Goal: Check status

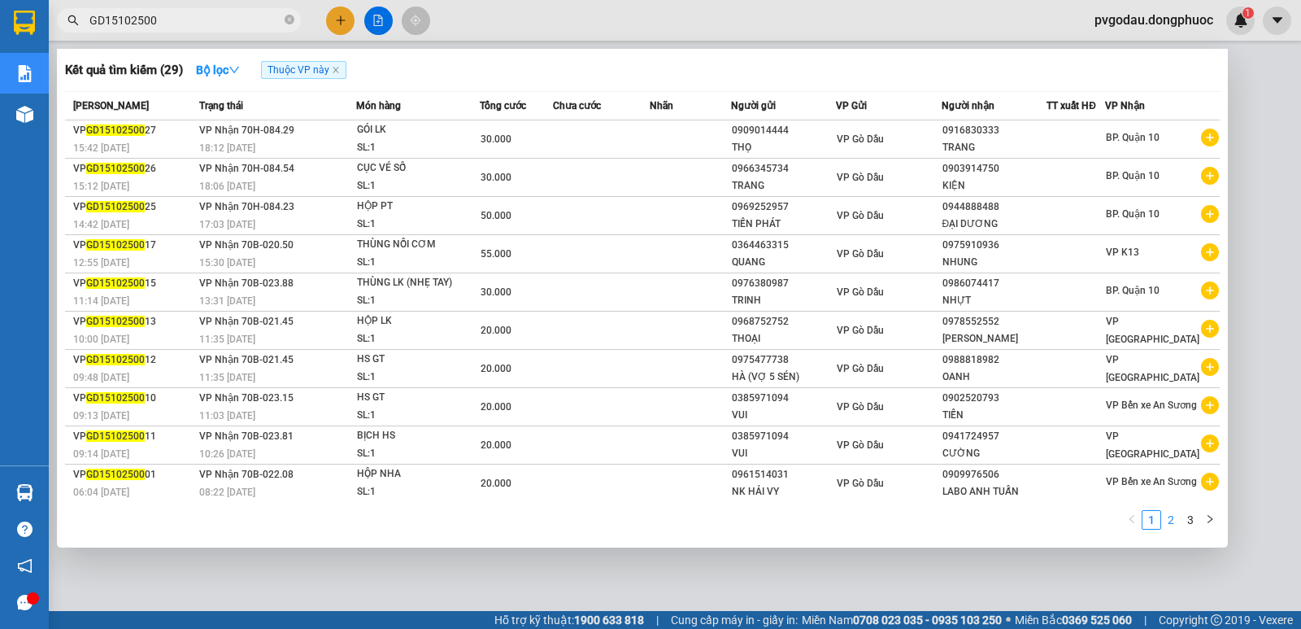
type input "GD15102500"
click at [1169, 519] on link "2" at bounding box center [1171, 520] width 18 height 18
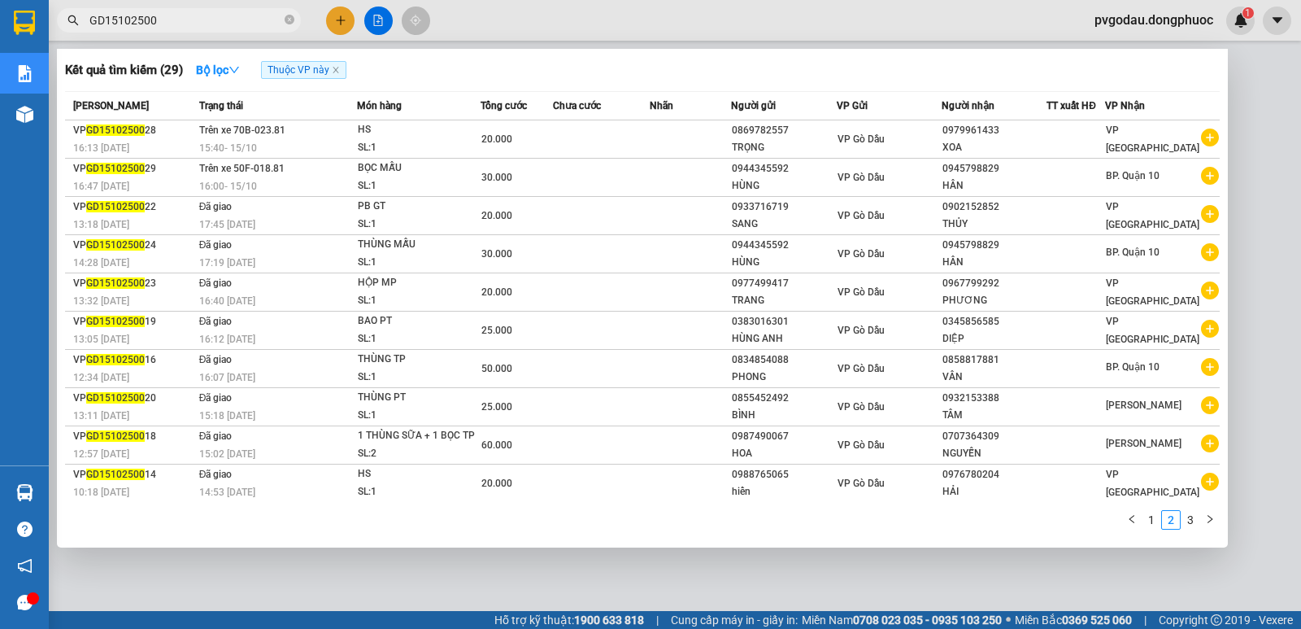
click at [380, 21] on div at bounding box center [650, 314] width 1301 height 629
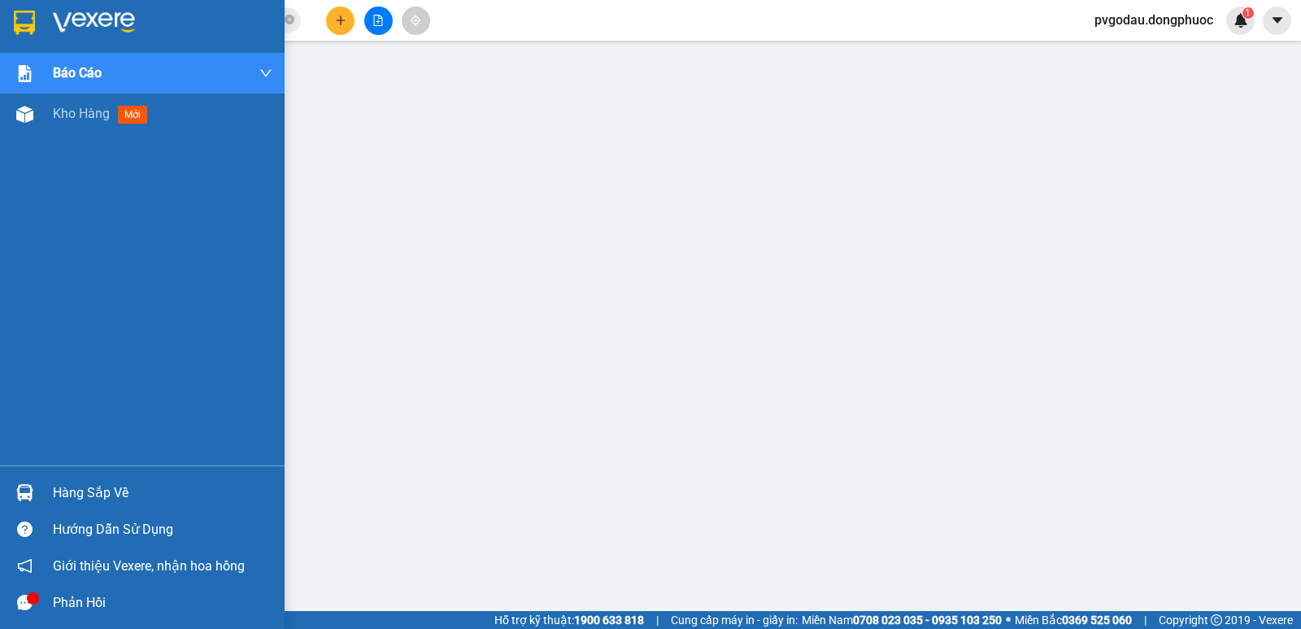
click at [55, 493] on div "Hàng sắp về" at bounding box center [163, 493] width 220 height 24
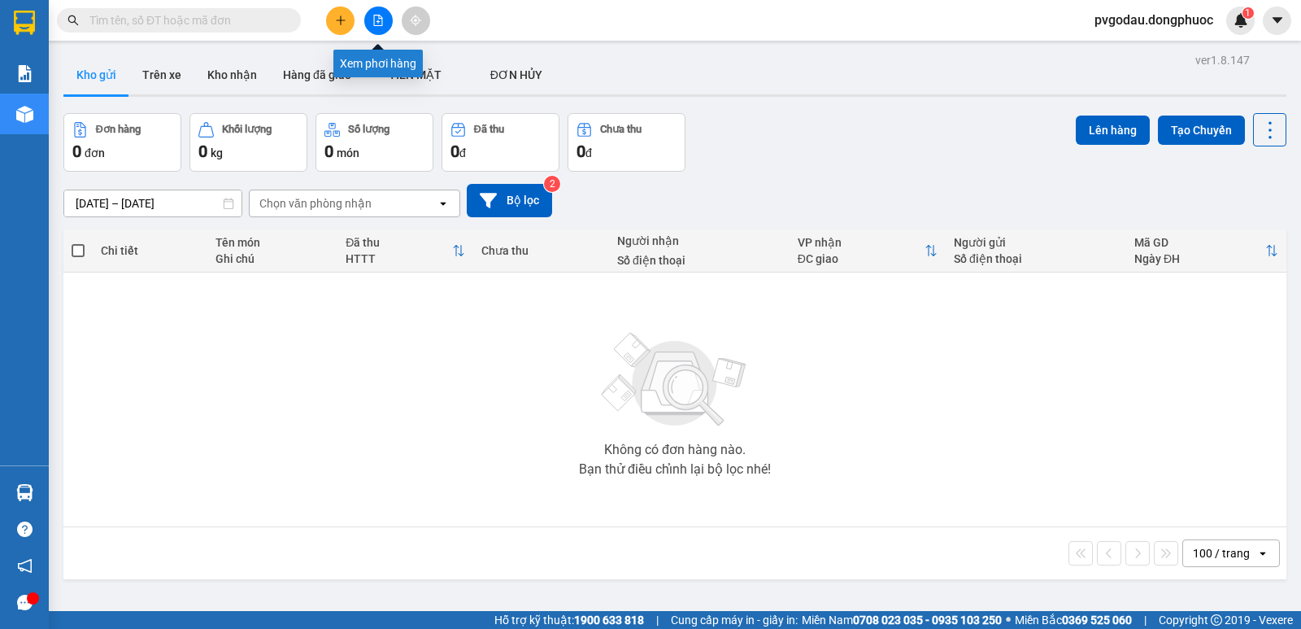
click at [382, 21] on icon "file-add" at bounding box center [378, 20] width 9 height 11
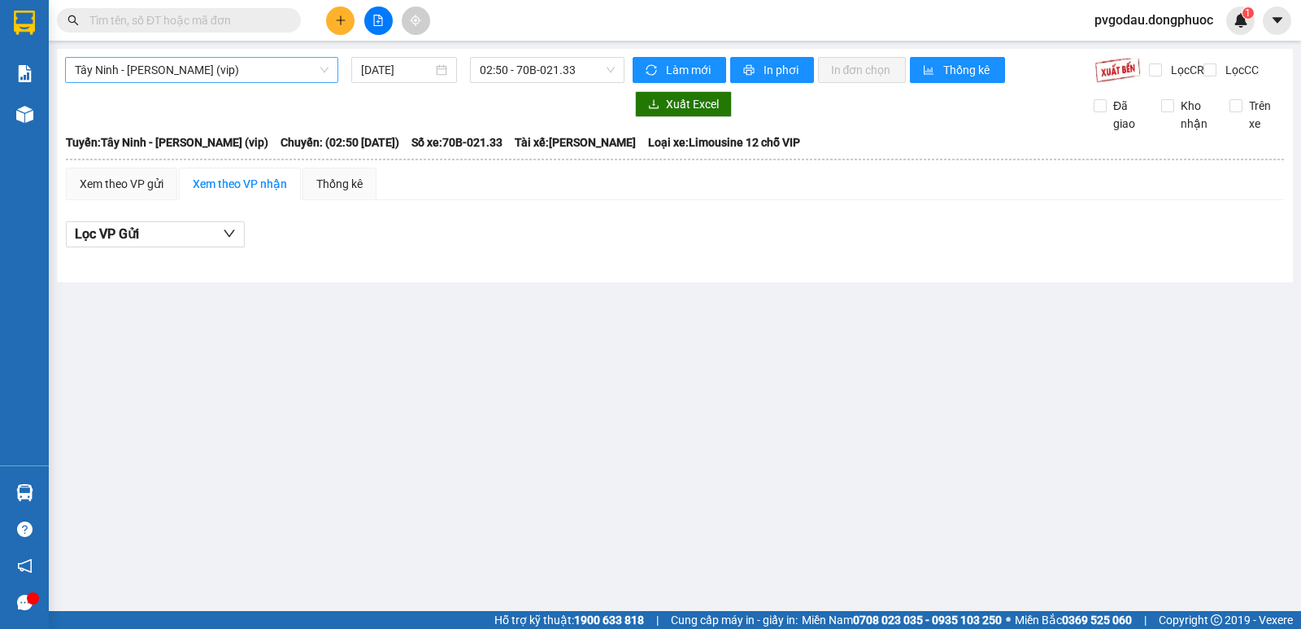
click at [268, 74] on span "Tây Ninh - [PERSON_NAME] (vip)" at bounding box center [202, 70] width 254 height 24
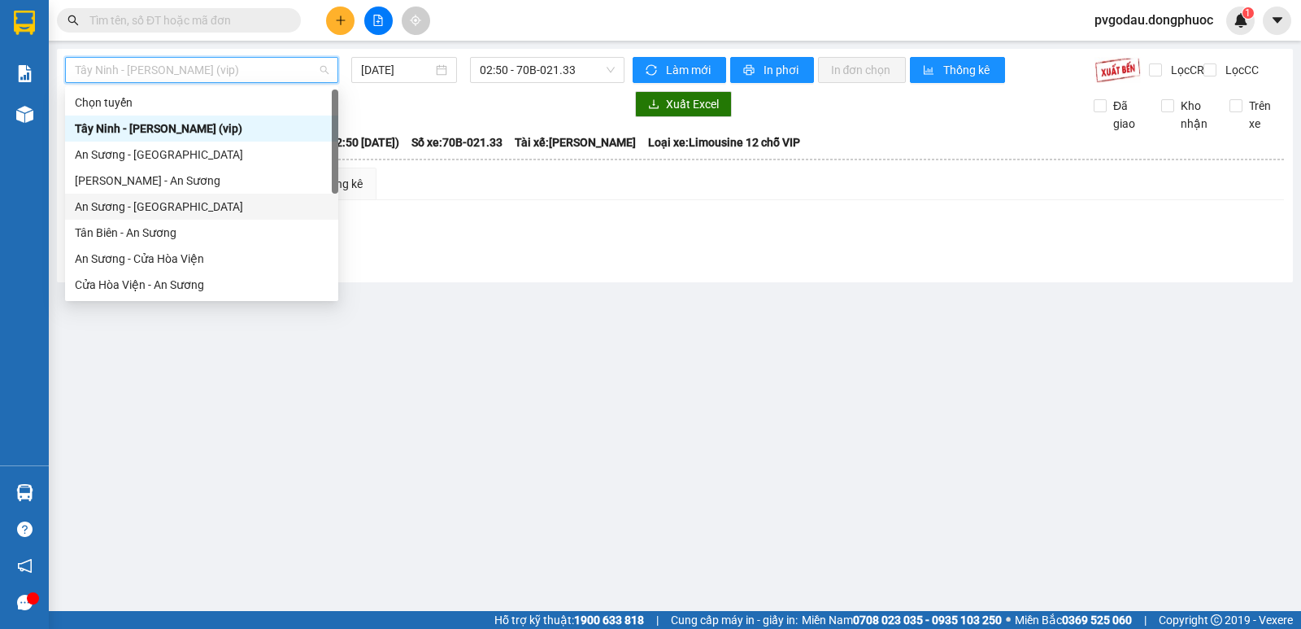
scroll to position [182, 0]
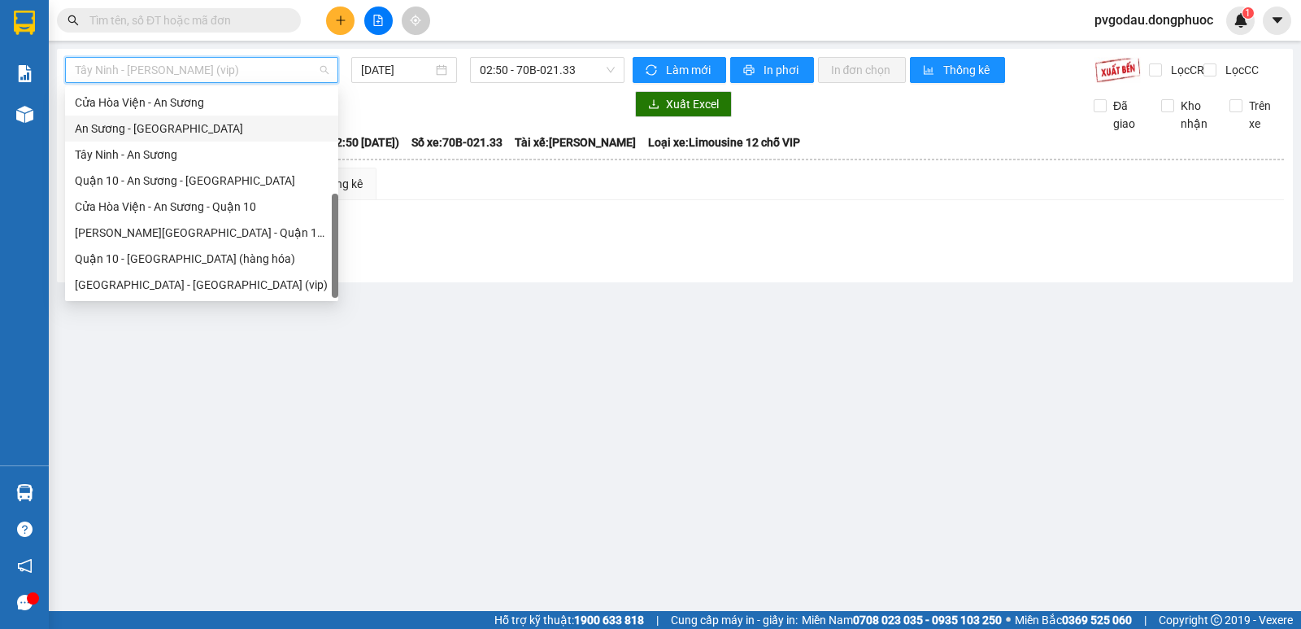
click at [160, 134] on div "An Sương - [GEOGRAPHIC_DATA]" at bounding box center [202, 129] width 254 height 18
type input "[DATE]"
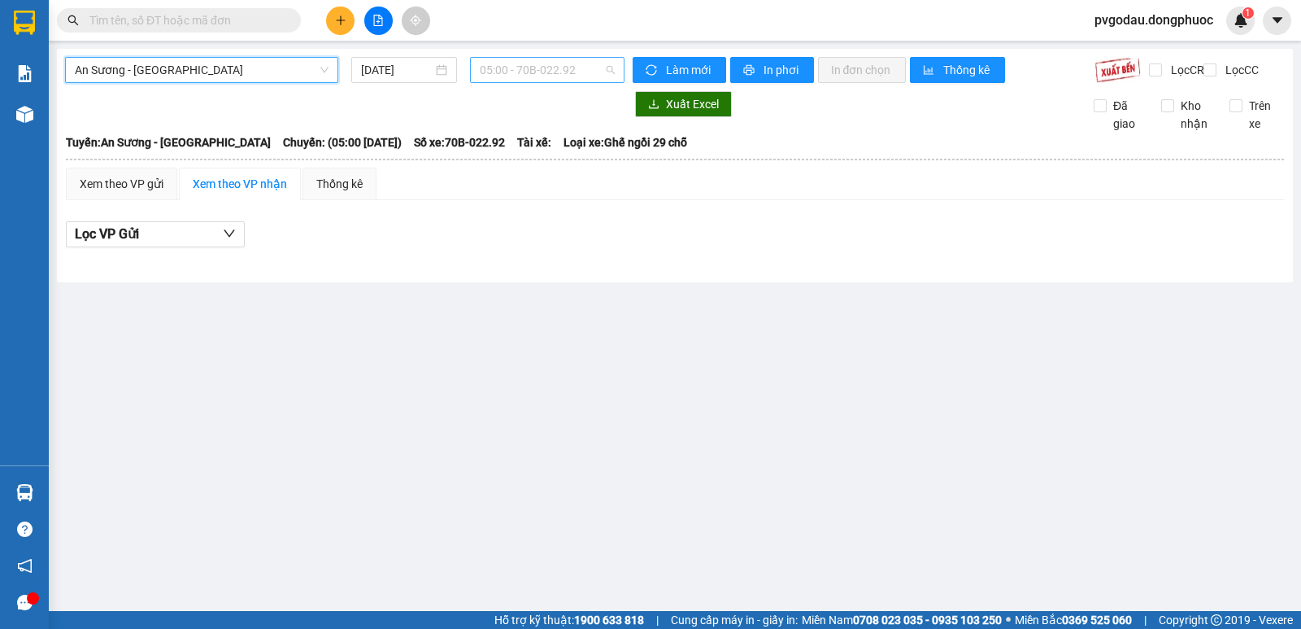
click at [530, 69] on span "05:00 - 70B-022.92" at bounding box center [547, 70] width 134 height 24
type input "2381"
click at [545, 129] on div "15:40 (TC) - 70B-023.81" at bounding box center [543, 129] width 127 height 18
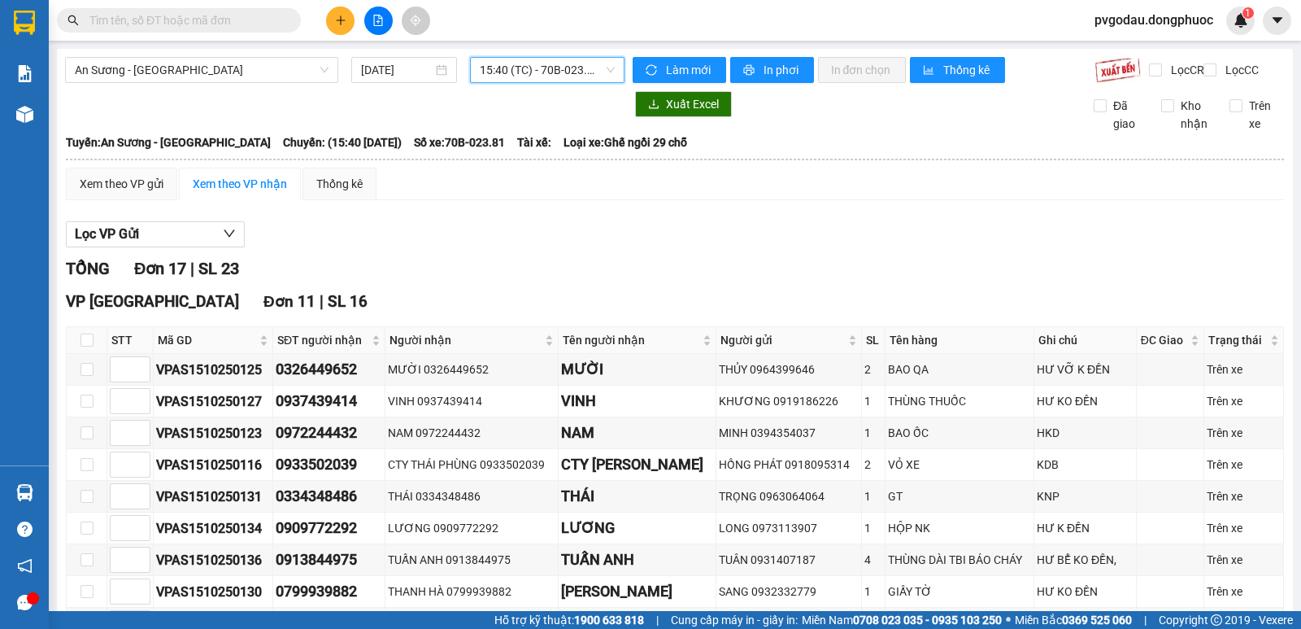
click at [1162, 15] on span "pvgodau.dongphuoc" at bounding box center [1154, 20] width 145 height 20
click at [1139, 53] on span "Đăng xuất" at bounding box center [1160, 50] width 114 height 18
